Goal: Transaction & Acquisition: Download file/media

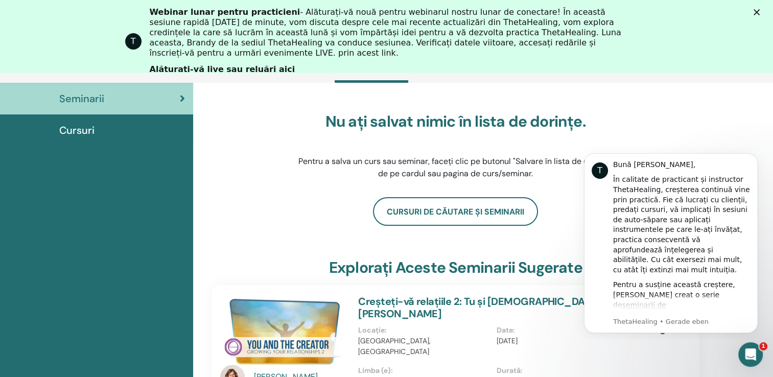
drag, startPoint x: 688, startPoint y: 161, endPoint x: 690, endPoint y: 122, distance: 39.4
click at [690, 144] on html "T Bună [PERSON_NAME], În calitate de practicant și instructor ThetaHealing, cre…" at bounding box center [670, 241] width 204 height 195
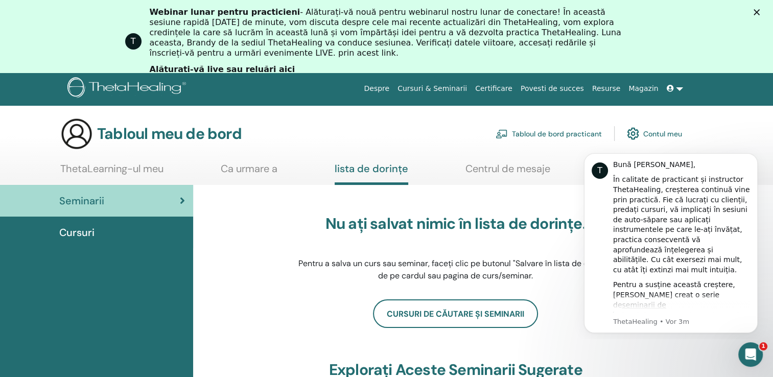
click at [678, 86] on link at bounding box center [674, 88] width 25 height 19
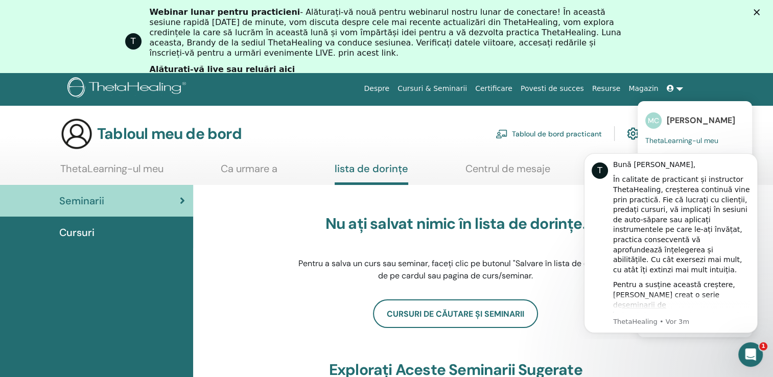
click at [660, 122] on span "MC" at bounding box center [653, 120] width 16 height 16
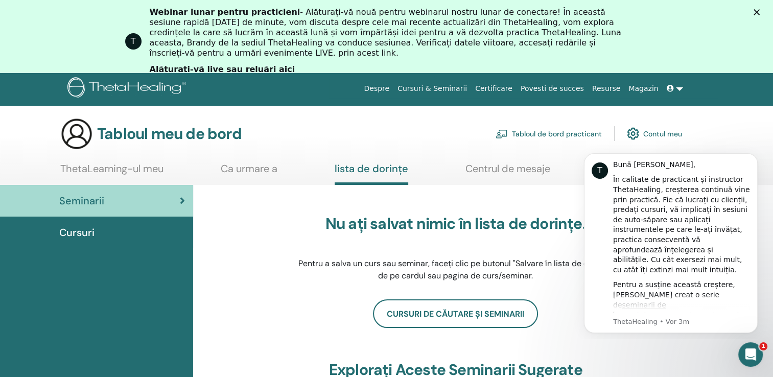
click at [80, 233] on span "Cursuri" at bounding box center [76, 232] width 35 height 15
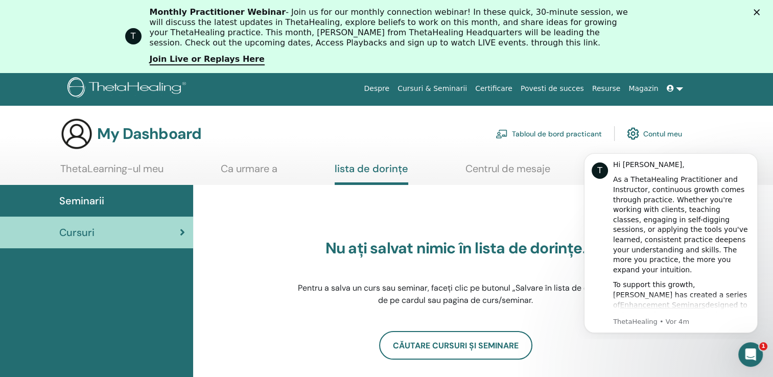
click at [137, 196] on div "Seminarii" at bounding box center [96, 200] width 177 height 15
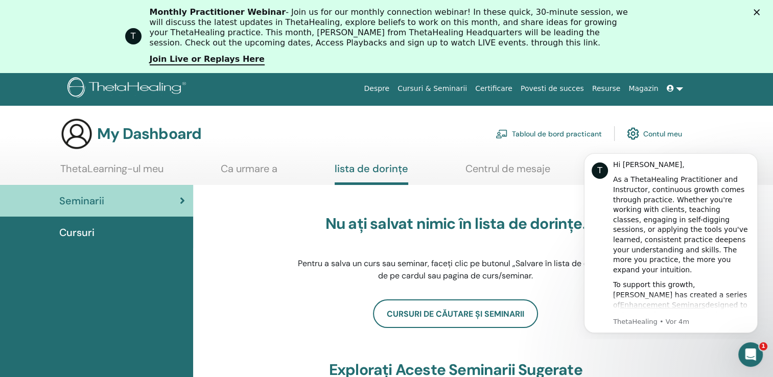
click at [100, 165] on link "ThetaLearning-ul meu" at bounding box center [111, 172] width 103 height 20
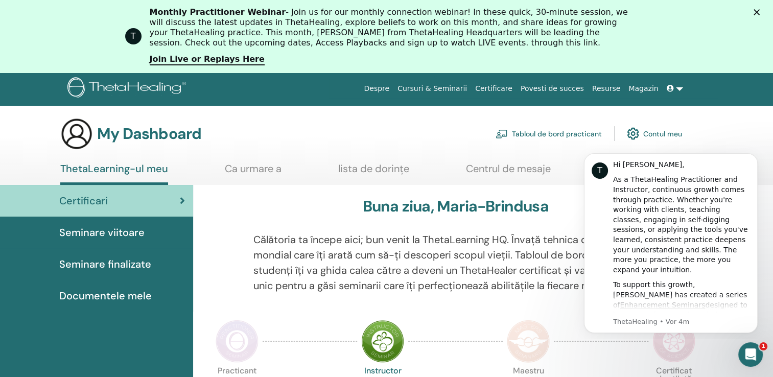
click at [129, 262] on span "Seminare finalizate" at bounding box center [105, 263] width 92 height 15
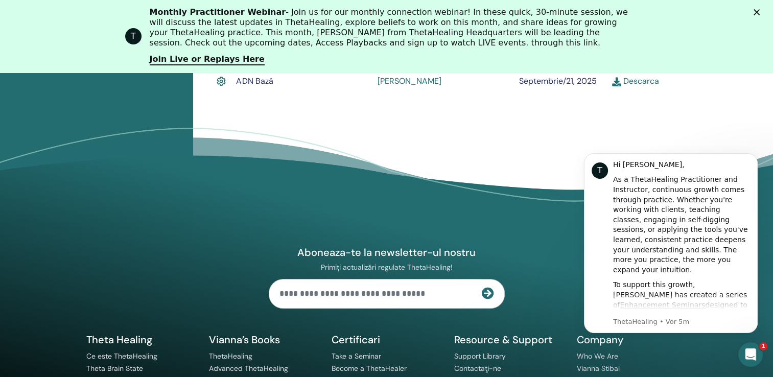
scroll to position [400, 0]
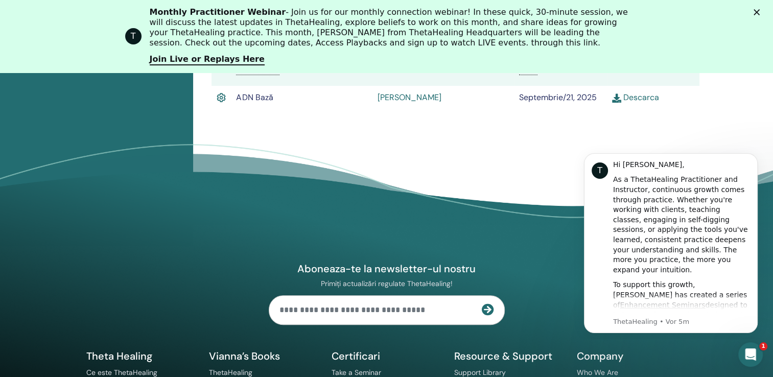
click at [641, 94] on link "Descarca" at bounding box center [635, 97] width 47 height 11
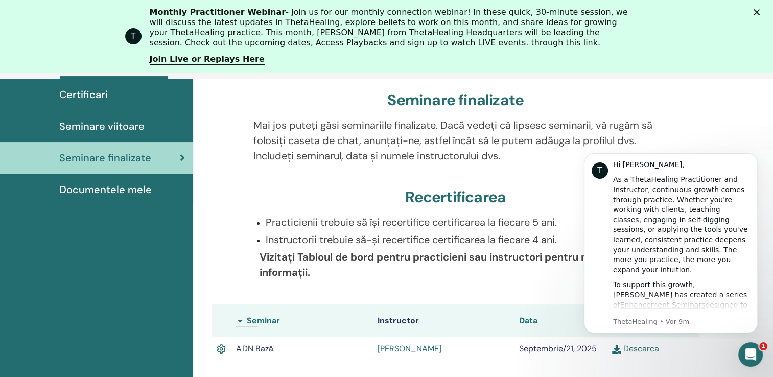
scroll to position [145, 0]
